Goal: Information Seeking & Learning: Learn about a topic

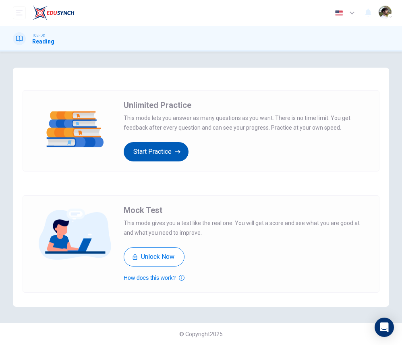
click at [166, 154] on button "Start Practice" at bounding box center [156, 151] width 65 height 19
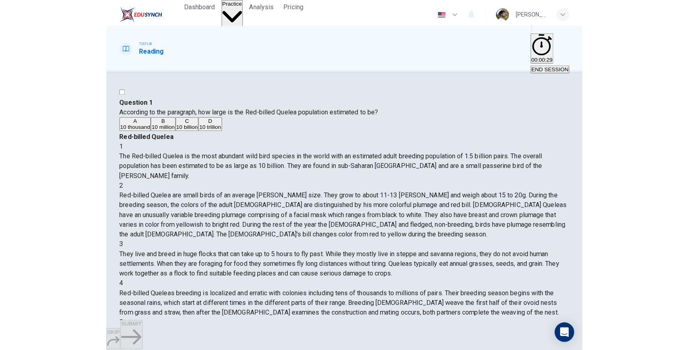
scroll to position [139, 0]
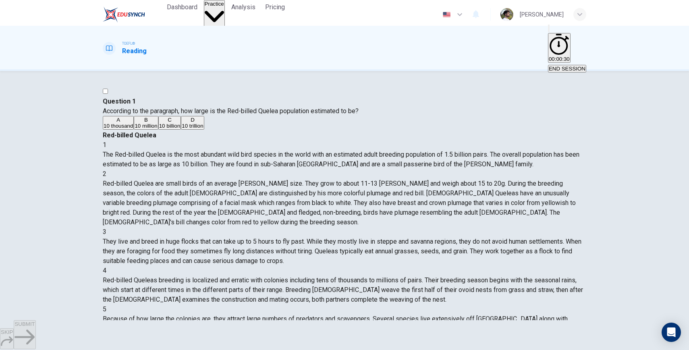
click at [402, 65] on button "END SESSION" at bounding box center [567, 69] width 38 height 8
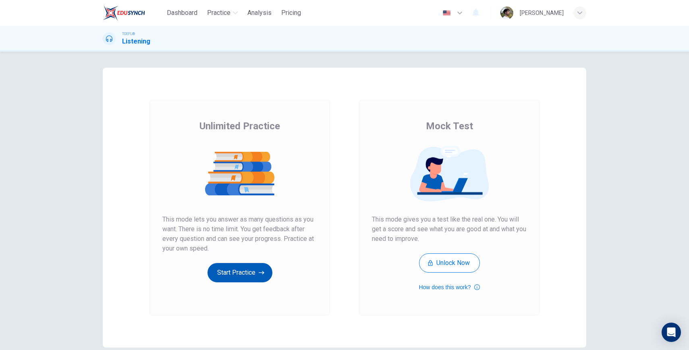
click at [256, 273] on button "Start Practice" at bounding box center [239, 272] width 65 height 19
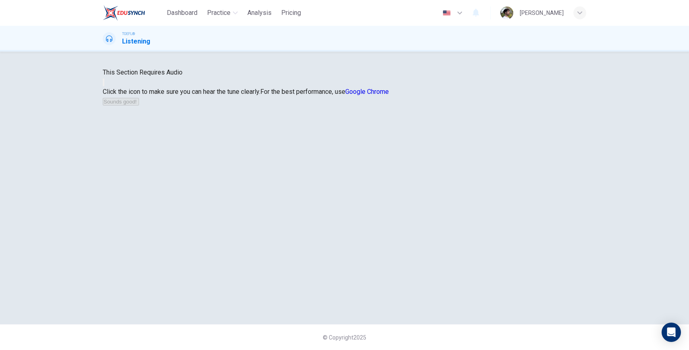
click at [104, 84] on icon "button" at bounding box center [104, 84] width 0 height 0
click at [139, 106] on button "Sounds good!" at bounding box center [121, 102] width 36 height 8
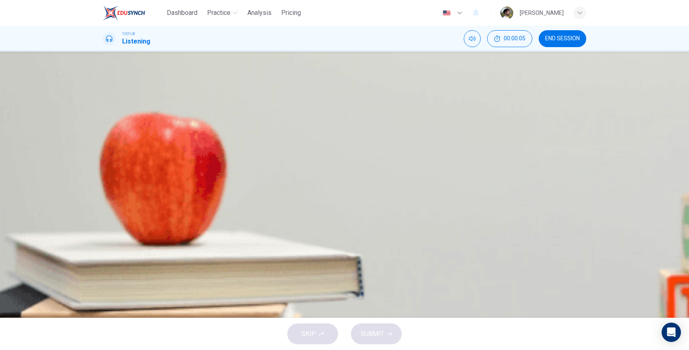
scroll to position [46, 0]
click at [577, 46] on button "END SESSION" at bounding box center [562, 38] width 48 height 17
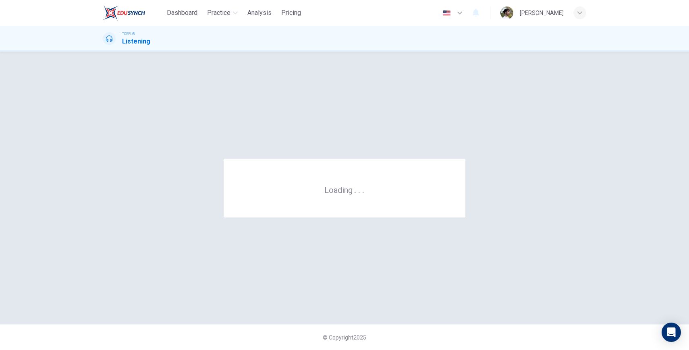
scroll to position [0, 0]
